Goal: Task Accomplishment & Management: Manage account settings

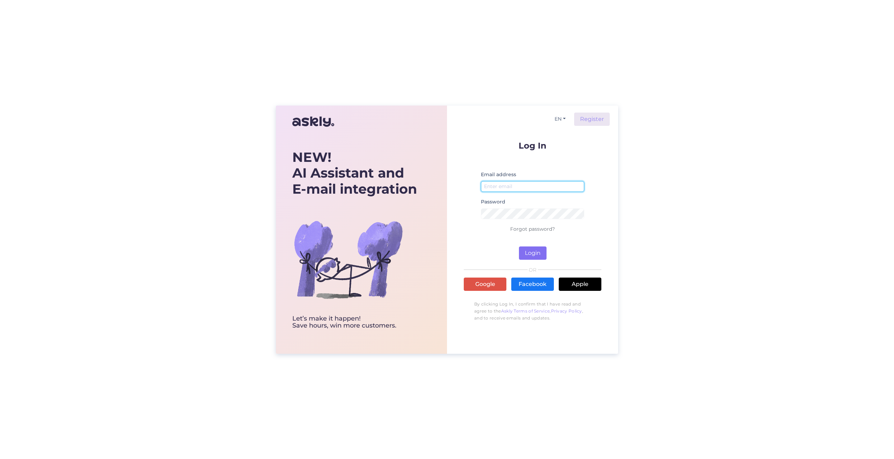
type input "[EMAIL_ADDRESS][DOMAIN_NAME]"
click at [535, 253] on button "Login" at bounding box center [533, 252] width 28 height 13
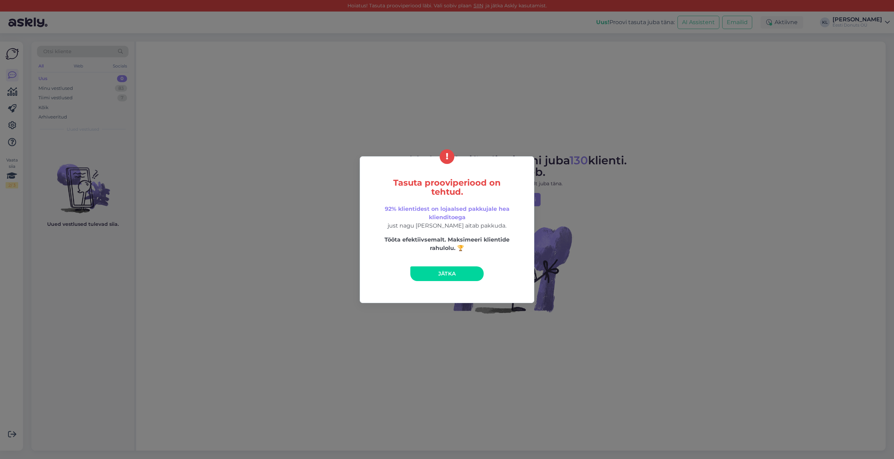
click at [458, 277] on link "Jätka" at bounding box center [446, 273] width 73 height 15
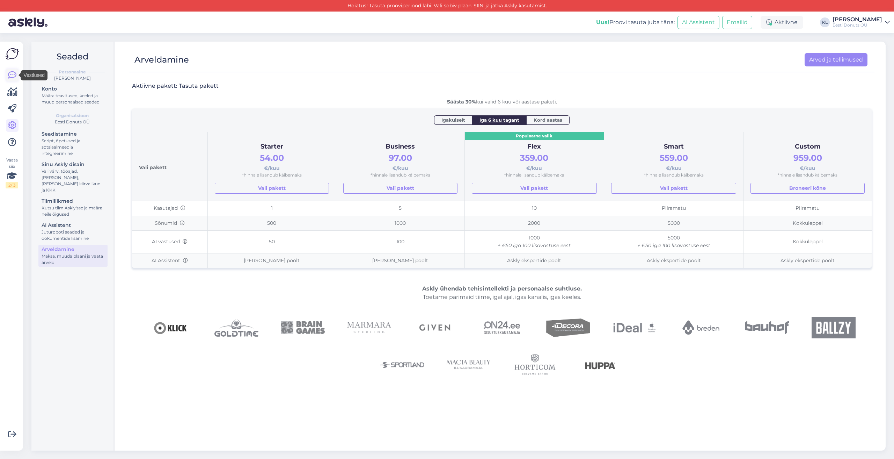
click at [14, 74] on icon at bounding box center [12, 75] width 8 height 8
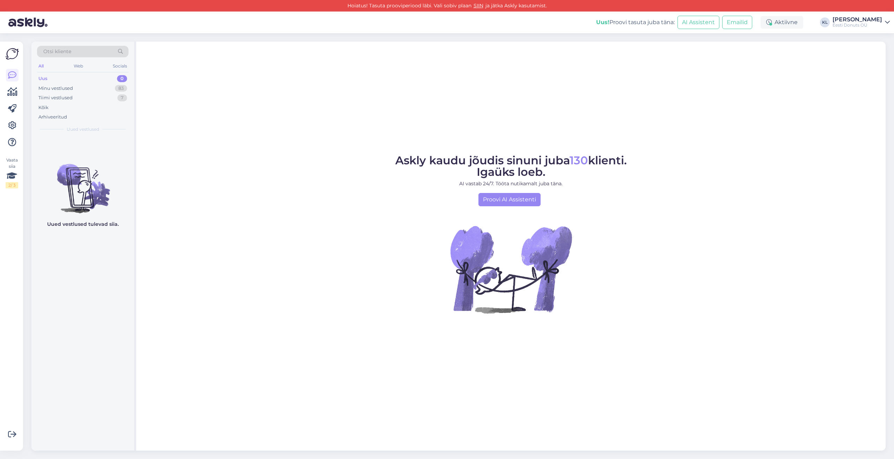
click at [862, 19] on div "[PERSON_NAME]" at bounding box center [858, 20] width 50 height 6
click at [877, 52] on button "Ava" at bounding box center [876, 54] width 15 height 11
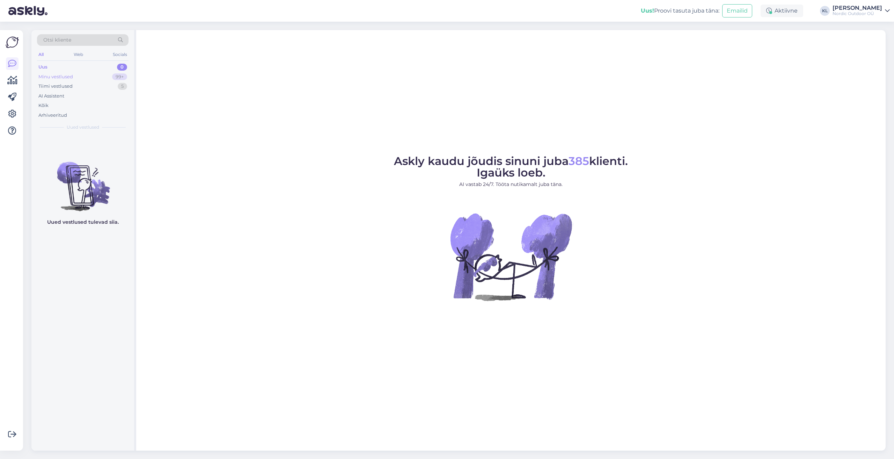
click at [44, 79] on div "Minu vestlused" at bounding box center [55, 76] width 35 height 7
